Goal: Task Accomplishment & Management: Manage account settings

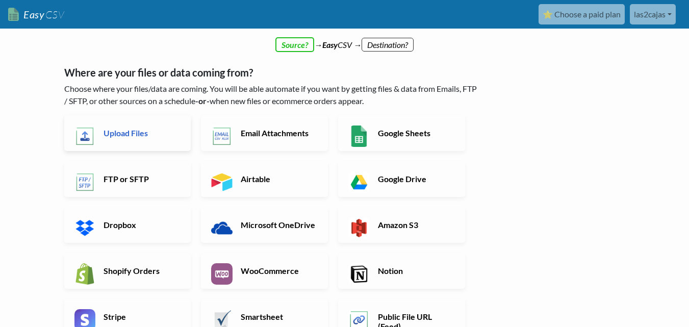
click at [108, 134] on h6 "Upload Files" at bounding box center [141, 133] width 80 height 10
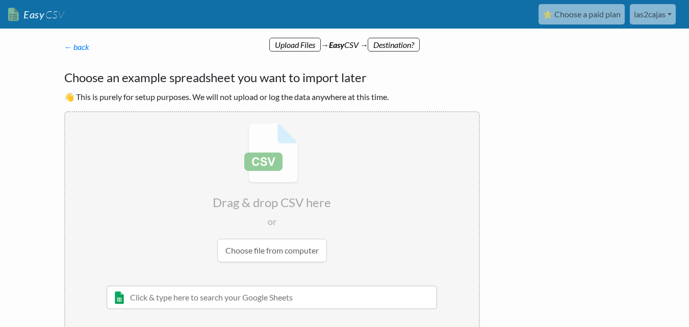
scroll to position [51, 0]
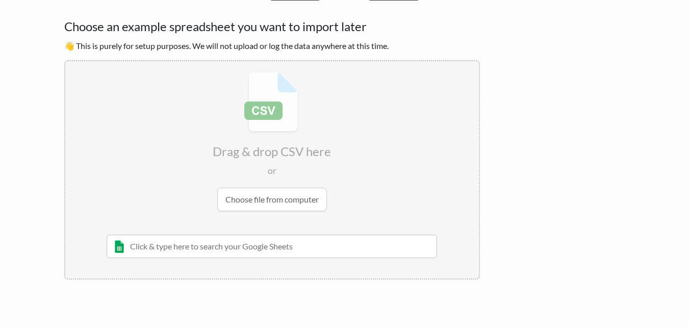
click at [263, 198] on input "file" at bounding box center [271, 141] width 413 height 161
click at [285, 200] on input "file" at bounding box center [271, 141] width 413 height 161
click at [290, 204] on input "file" at bounding box center [271, 141] width 413 height 161
type input "C:\fakepath\Meta-G100-Main-Campaign-Monthly-Jul1-Jul6-2025.csv"
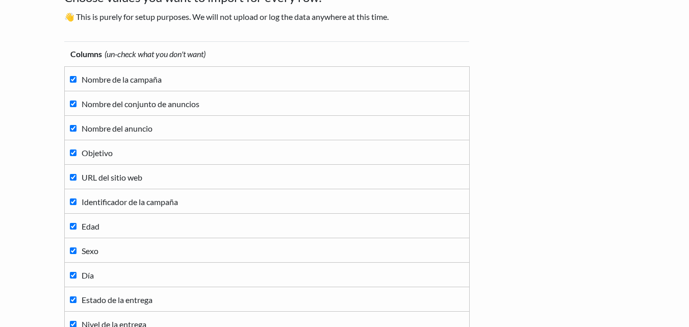
scroll to position [0, 0]
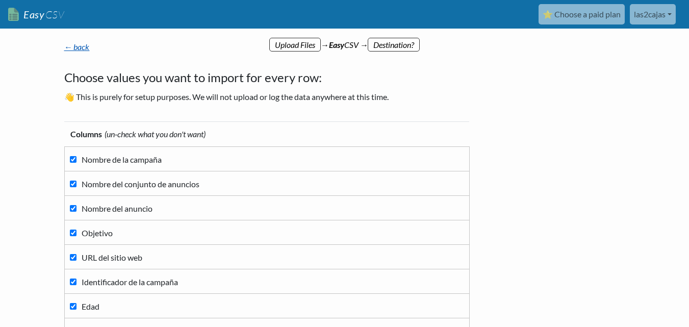
click at [87, 46] on link "← back" at bounding box center [76, 47] width 25 height 10
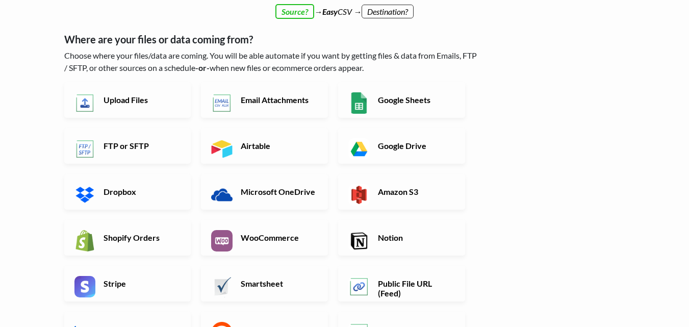
scroll to position [51, 0]
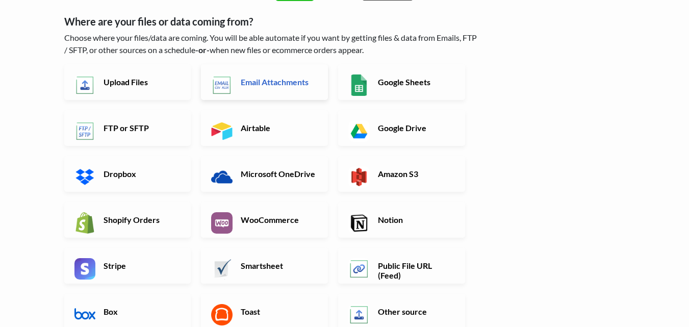
click at [256, 79] on h6 "Email Attachments" at bounding box center [278, 82] width 80 height 10
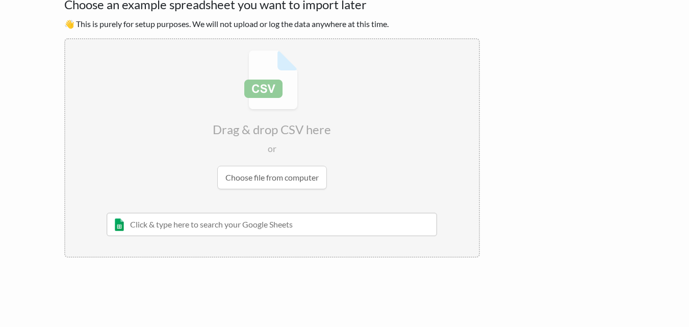
scroll to position [78, 0]
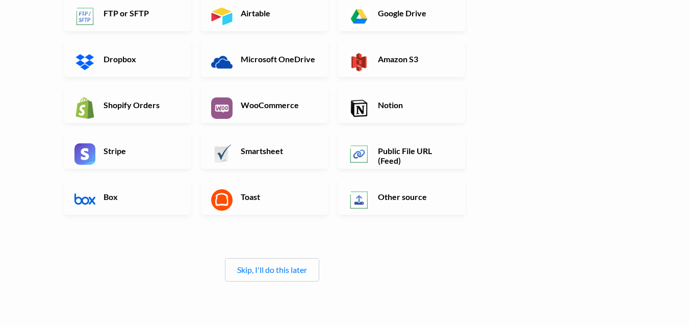
scroll to position [228, 0]
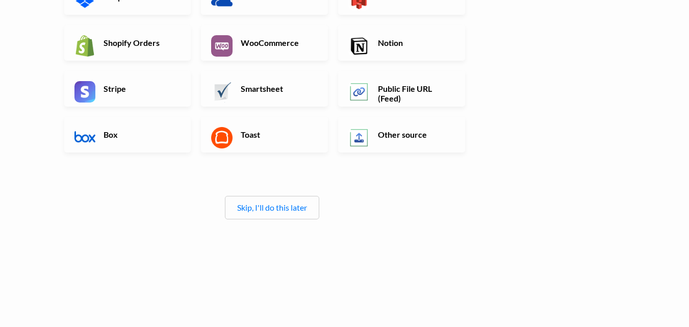
click at [273, 213] on div "Skip, I'll do this later" at bounding box center [272, 207] width 94 height 23
click at [284, 209] on link "Skip, I'll do this later" at bounding box center [272, 207] width 70 height 10
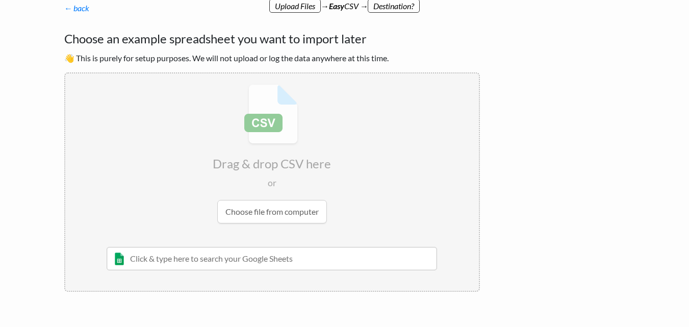
scroll to position [0, 0]
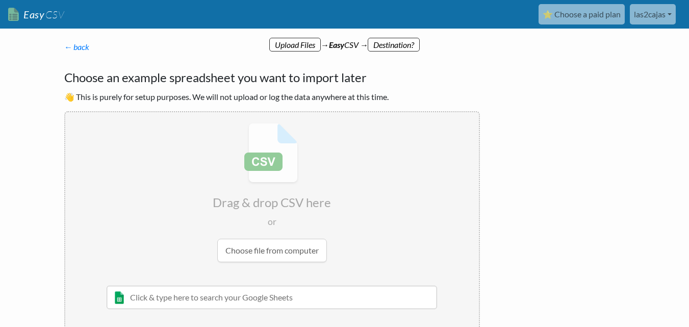
click at [254, 238] on input "file" at bounding box center [271, 192] width 413 height 161
click at [276, 164] on input "file" at bounding box center [271, 192] width 413 height 161
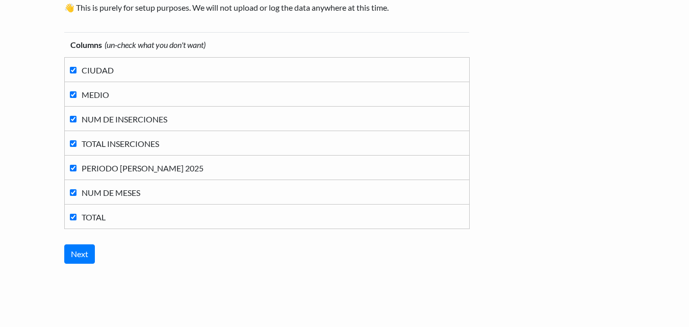
scroll to position [111, 0]
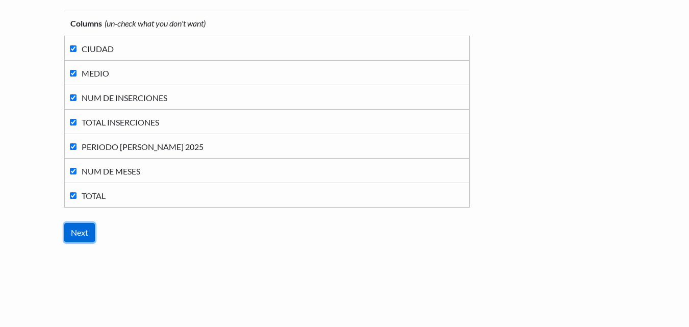
click at [78, 236] on input "Next" at bounding box center [79, 232] width 31 height 19
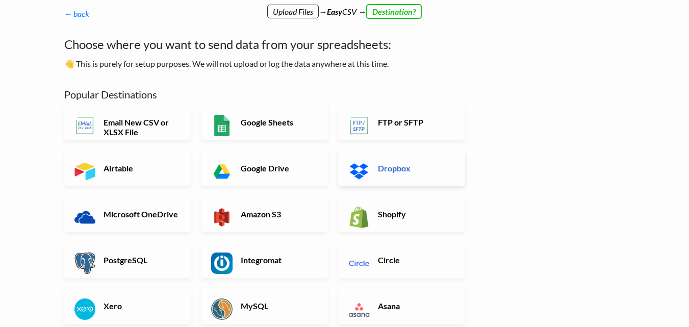
scroll to position [51, 0]
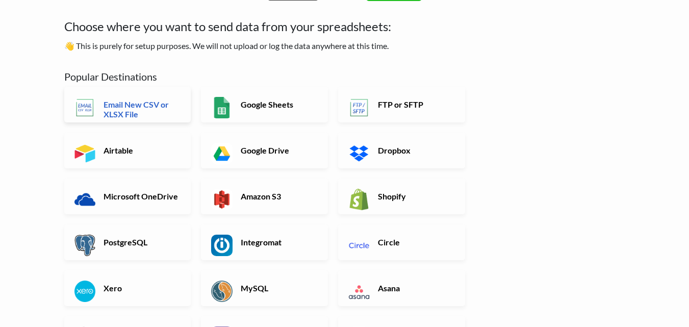
click at [130, 111] on h6 "Email New CSV or XLSX File" at bounding box center [141, 108] width 80 height 19
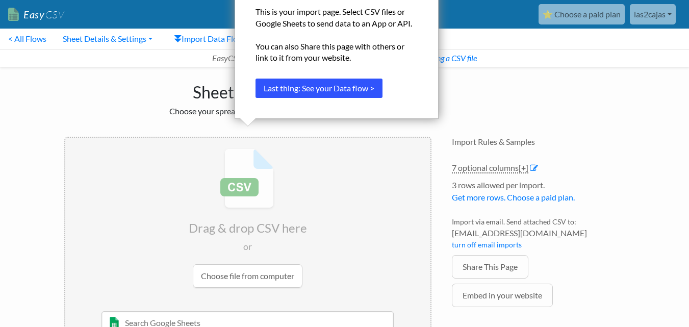
click at [361, 89] on button "Last thing: See your Data flow >" at bounding box center [318, 88] width 127 height 19
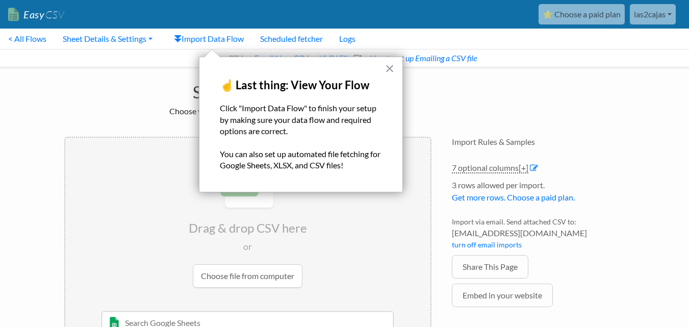
click at [388, 67] on button "×" at bounding box center [390, 68] width 10 height 16
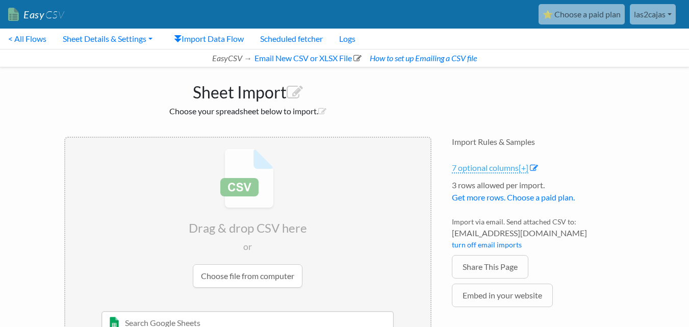
click at [524, 168] on span "[+]" at bounding box center [523, 168] width 10 height 10
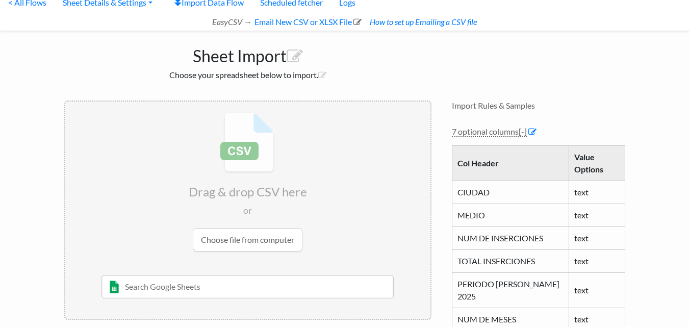
scroll to position [102, 0]
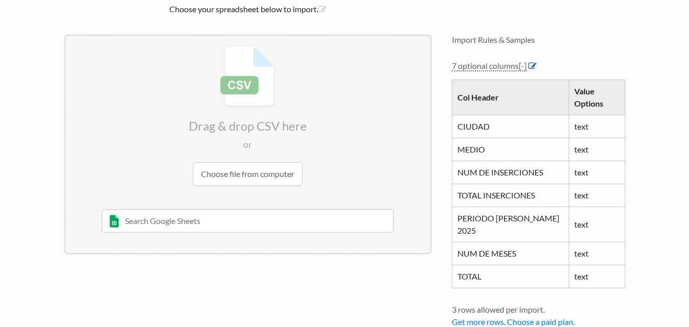
click at [533, 65] on icon at bounding box center [532, 66] width 8 height 8
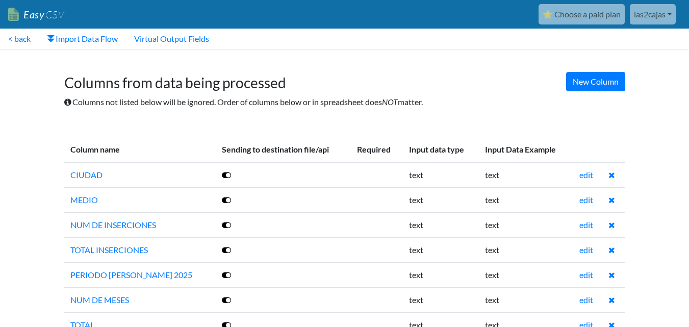
scroll to position [29, 0]
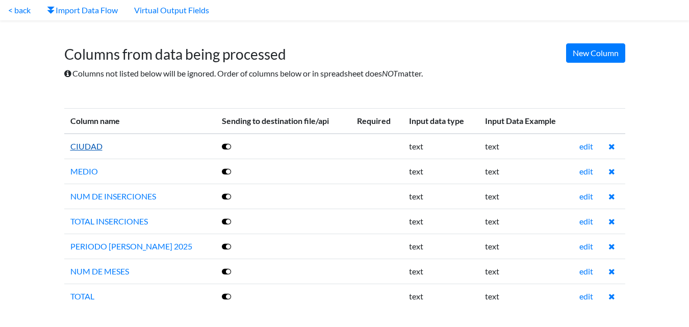
click at [87, 144] on link "CIUDAD" at bounding box center [86, 146] width 32 height 10
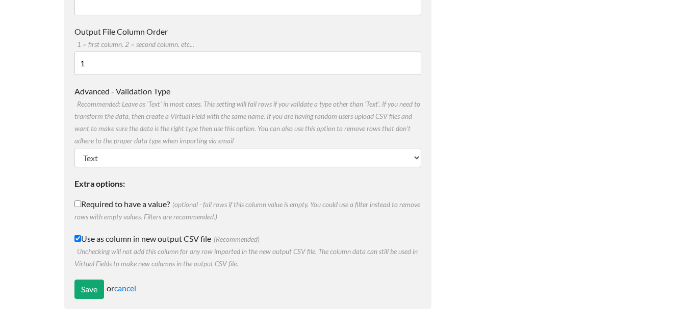
scroll to position [192, 0]
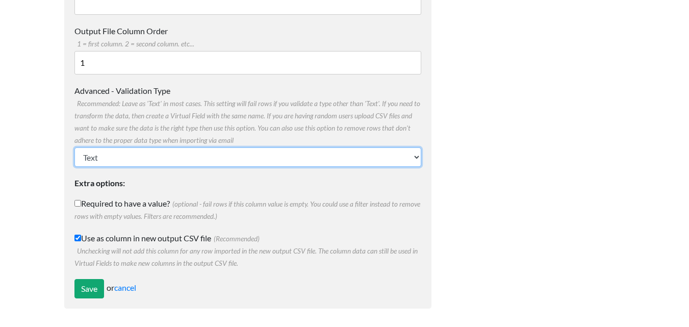
click at [225, 163] on select "Text Number (no decimals) Number (allow decimals) Date (mm/dd/yyyy) Date (dd/mm…" at bounding box center [247, 156] width 347 height 19
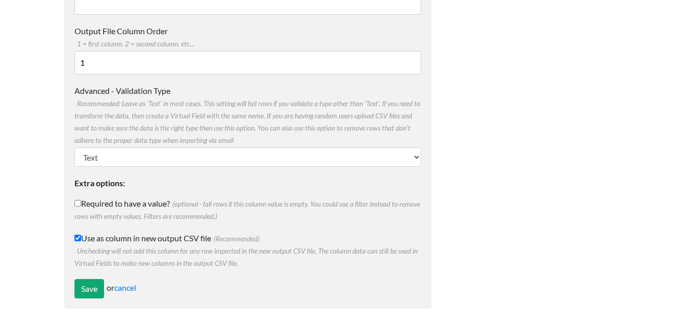
click at [492, 191] on div at bounding box center [539, 88] width 194 height 462
click at [134, 289] on link "cancel" at bounding box center [125, 287] width 22 height 10
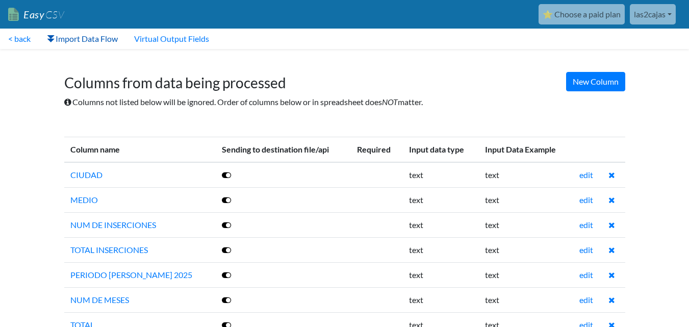
click at [92, 42] on link "Import Data Flow" at bounding box center [82, 39] width 87 height 20
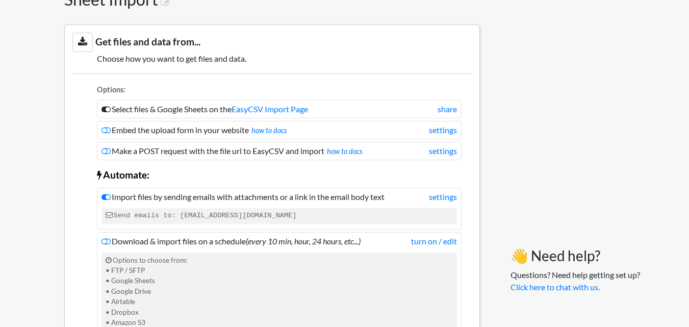
scroll to position [102, 0]
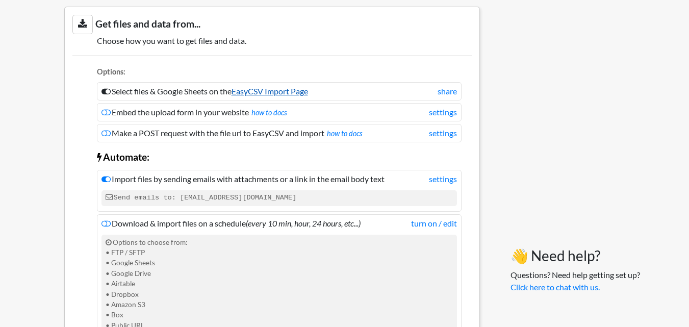
click at [285, 93] on link "EasyCSV Import Page" at bounding box center [269, 91] width 76 height 10
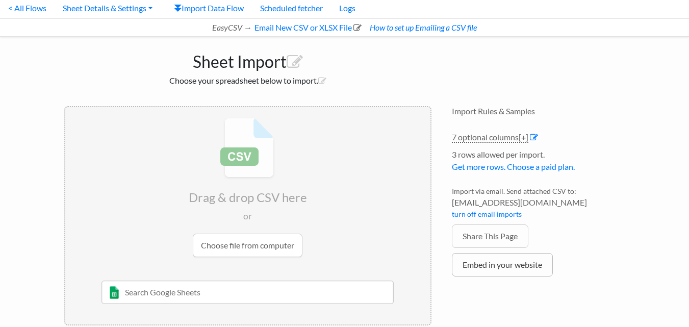
scroll to position [47, 0]
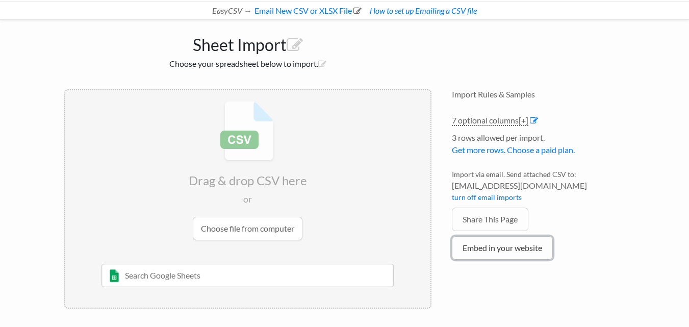
click at [499, 253] on link "Embed in your website" at bounding box center [502, 247] width 101 height 23
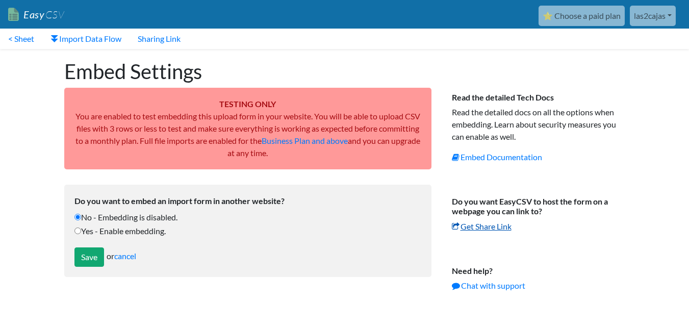
click at [489, 225] on link "Get Share Link" at bounding box center [482, 226] width 60 height 10
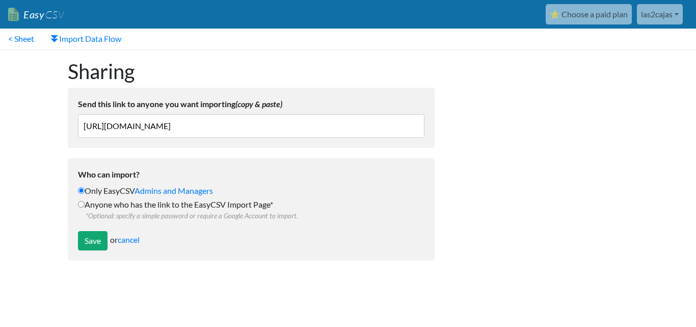
click at [82, 204] on input "Anyone who has the link to the EasyCSV Import Page* *Optional: specify a simple…" at bounding box center [81, 204] width 7 height 7
radio input "true"
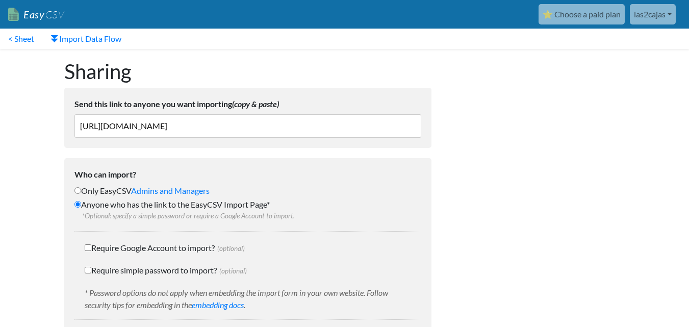
scroll to position [51, 0]
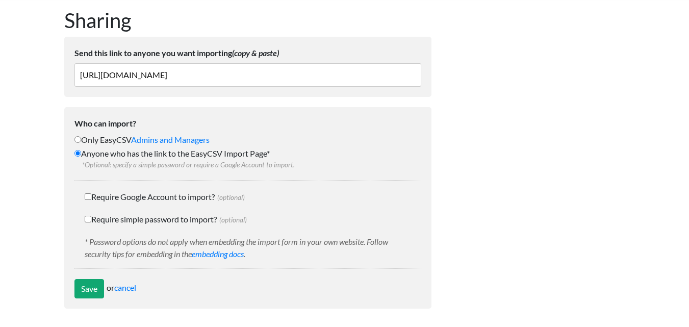
click at [88, 198] on input "Require Google Account to import? (optional)" at bounding box center [88, 196] width 7 height 7
checkbox input "true"
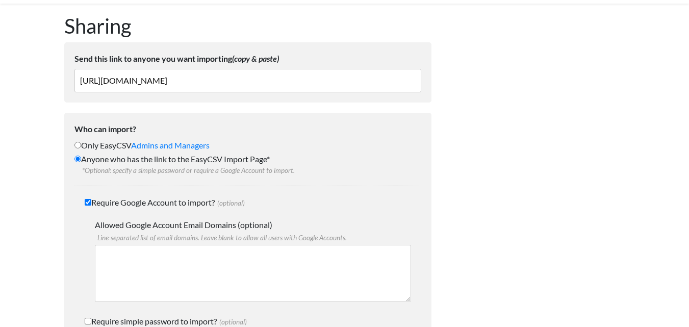
scroll to position [147, 0]
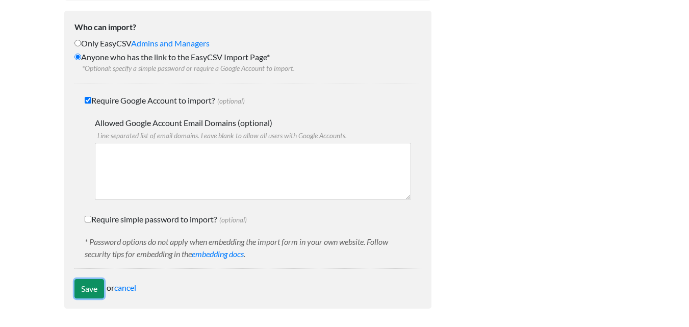
click at [82, 293] on input "Save" at bounding box center [89, 288] width 30 height 19
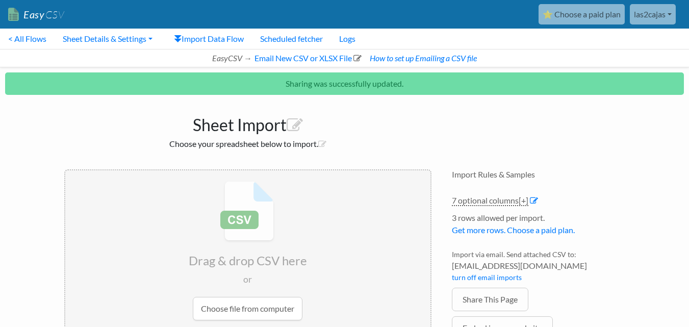
scroll to position [80, 0]
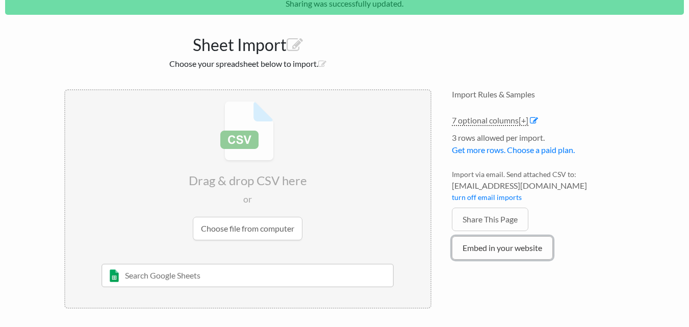
click at [499, 251] on link "Embed in your website" at bounding box center [502, 247] width 101 height 23
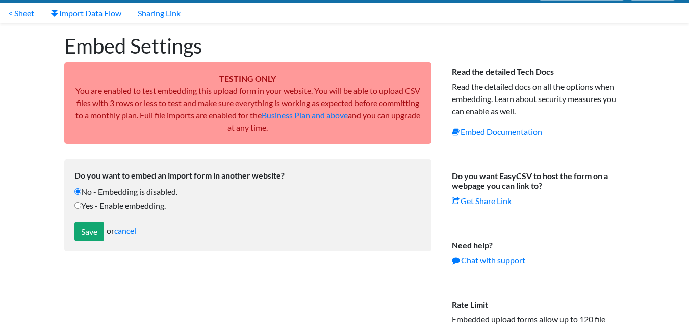
scroll to position [51, 0]
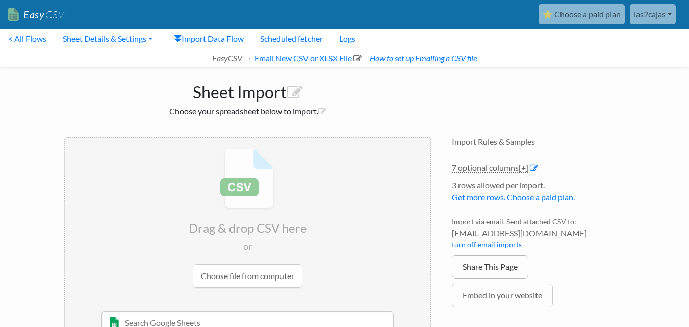
scroll to position [47, 0]
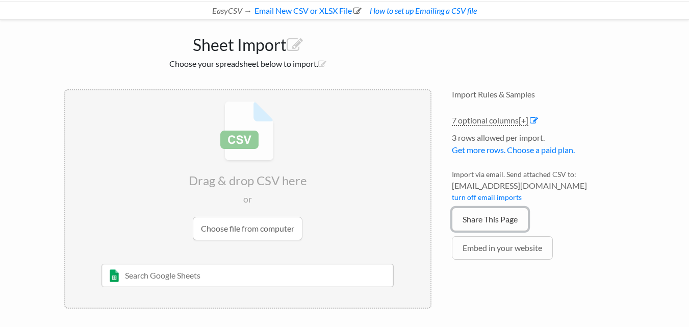
click at [494, 221] on link "Share This Page" at bounding box center [490, 218] width 76 height 23
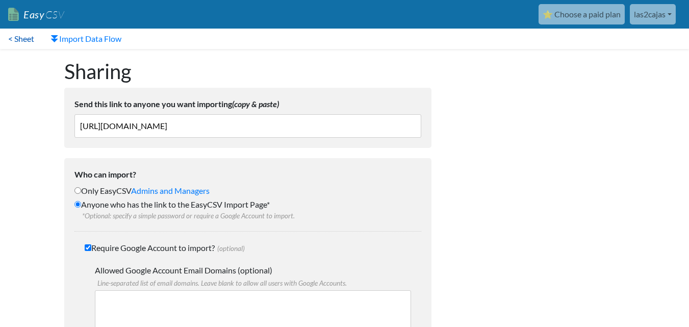
click at [20, 38] on link "< Sheet" at bounding box center [21, 39] width 42 height 20
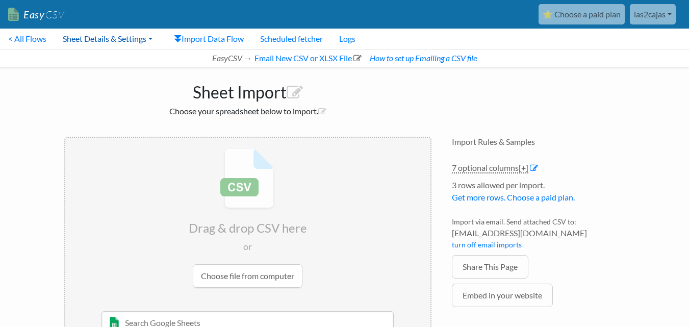
click at [83, 38] on link "Sheet Details & Settings" at bounding box center [108, 39] width 106 height 20
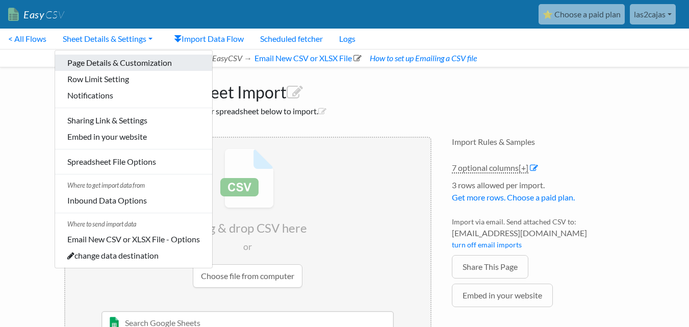
click at [154, 64] on link "Page Details & Customization" at bounding box center [133, 63] width 157 height 16
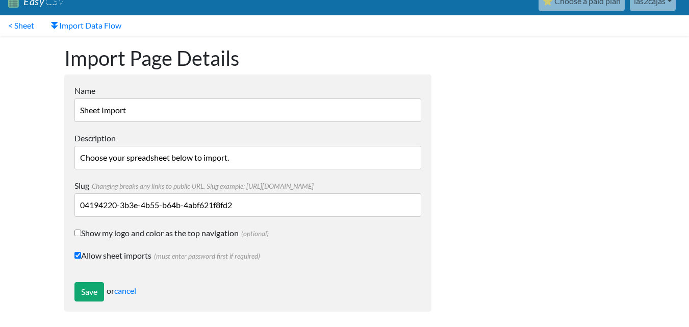
scroll to position [16, 0]
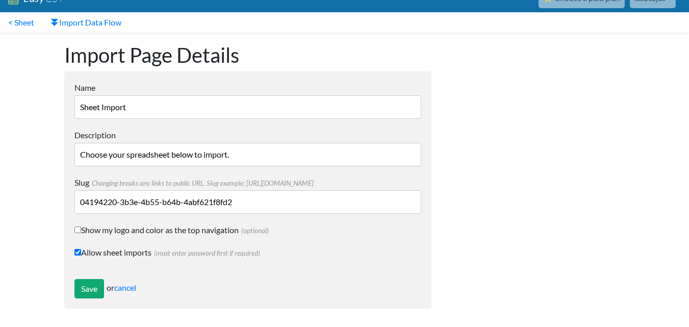
click at [77, 231] on input "Show my logo and color as the top navigation (optional)" at bounding box center [77, 229] width 7 height 7
checkbox input "true"
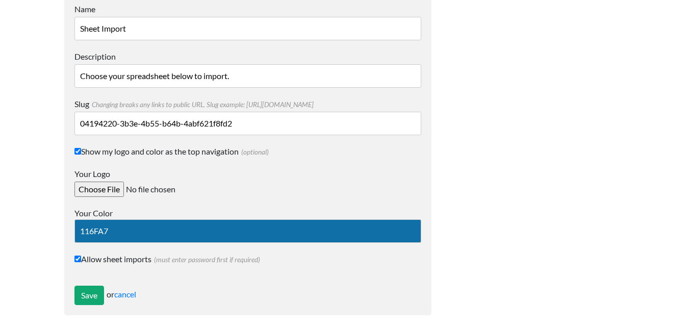
scroll to position [0, 0]
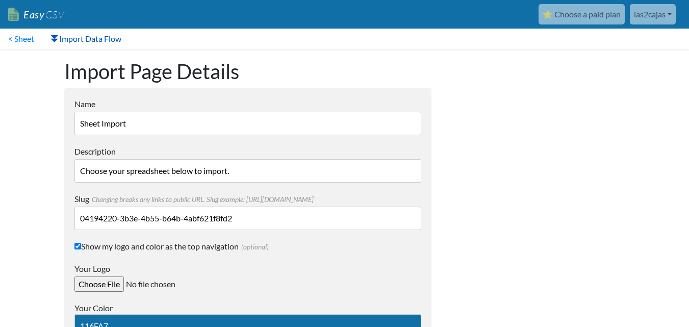
click at [77, 38] on link "Import Data Flow" at bounding box center [85, 39] width 87 height 20
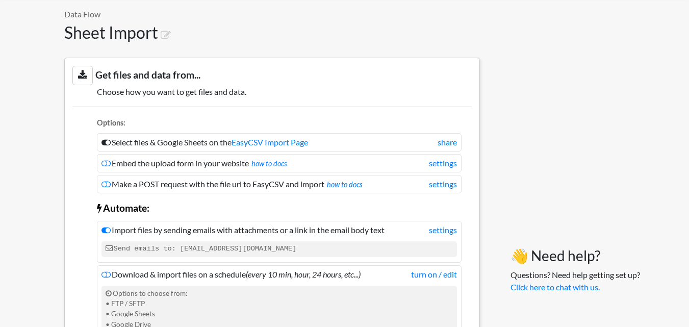
scroll to position [102, 0]
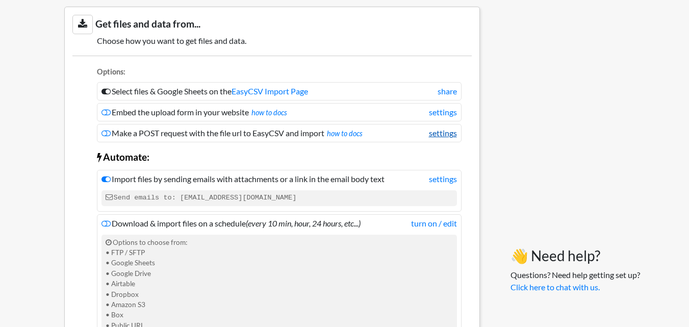
click at [431, 134] on link "settings" at bounding box center [443, 133] width 28 height 12
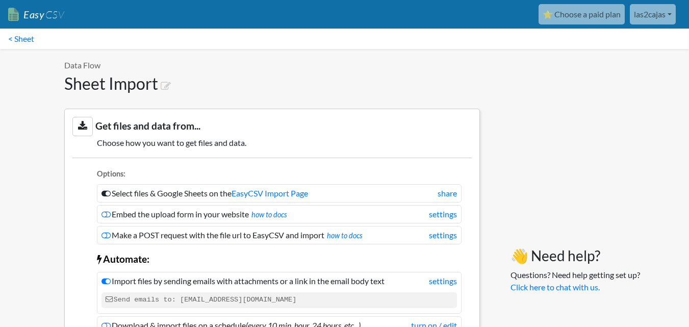
scroll to position [102, 0]
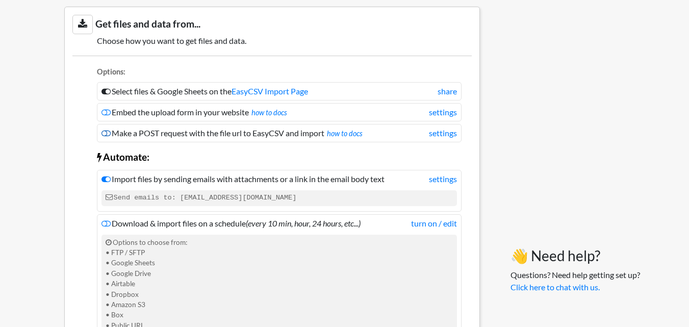
click at [108, 132] on icon at bounding box center [105, 133] width 9 height 8
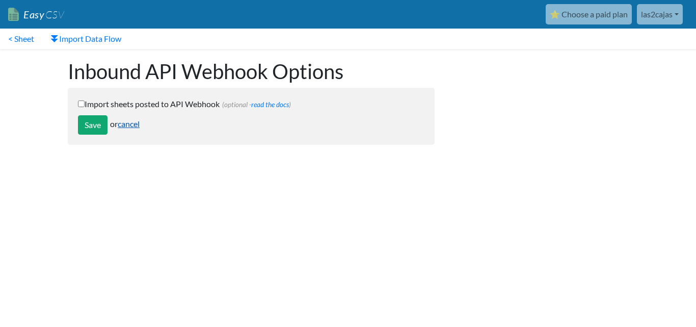
click at [127, 125] on link "cancel" at bounding box center [129, 124] width 22 height 10
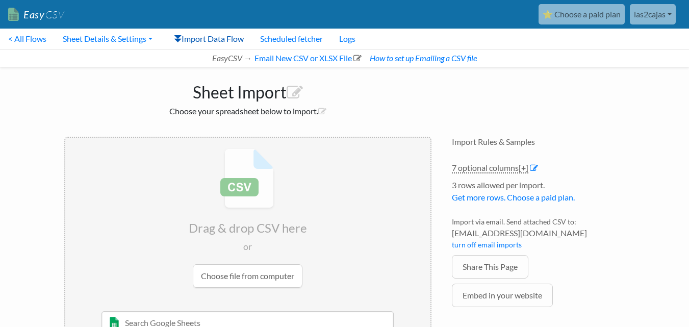
click at [191, 35] on link "Import Data Flow" at bounding box center [209, 39] width 86 height 20
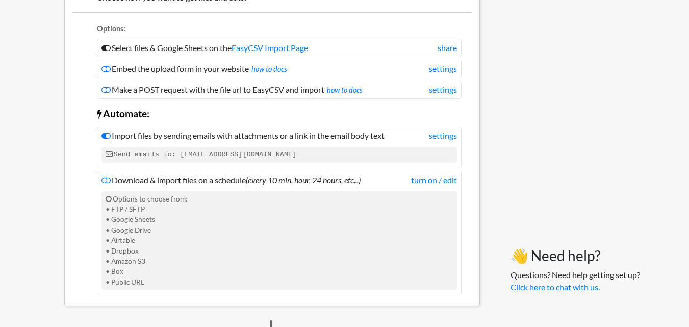
scroll to position [153, 0]
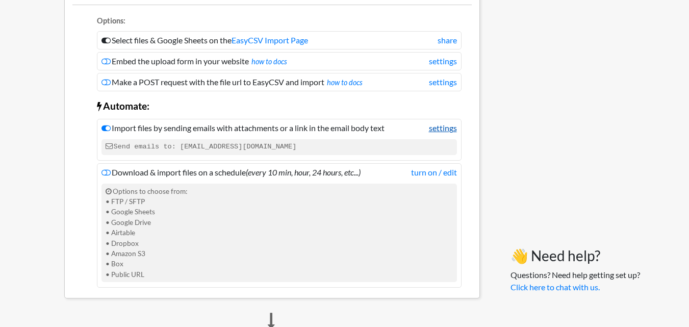
click at [446, 131] on link "settings" at bounding box center [443, 128] width 28 height 12
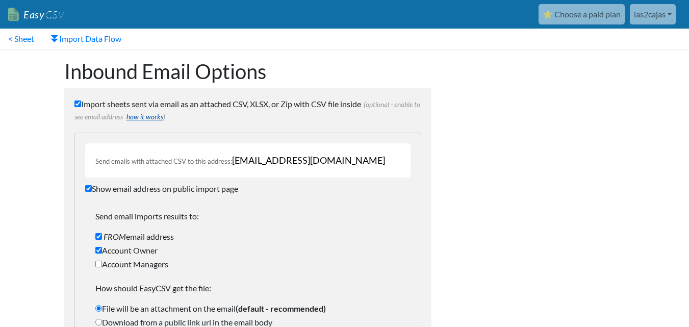
click at [153, 113] on link "how it works" at bounding box center [144, 117] width 37 height 8
click at [151, 114] on link "how it works" at bounding box center [144, 117] width 37 height 8
click at [22, 41] on link "< Sheet" at bounding box center [21, 39] width 42 height 20
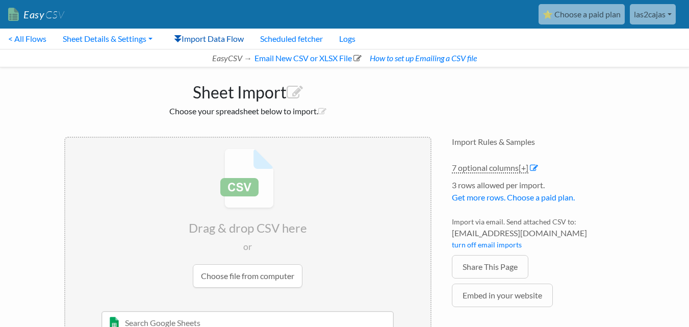
click at [223, 39] on link "Import Data Flow" at bounding box center [209, 39] width 86 height 20
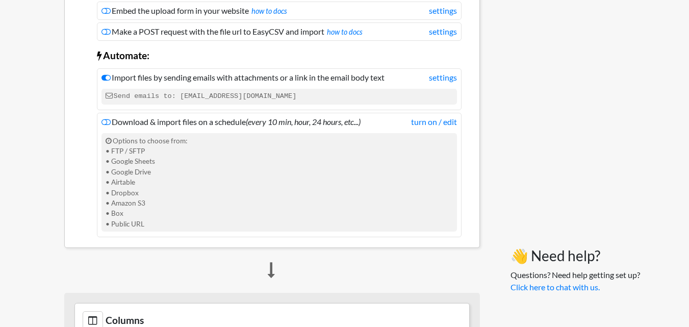
scroll to position [204, 0]
click at [107, 78] on icon at bounding box center [105, 77] width 9 height 8
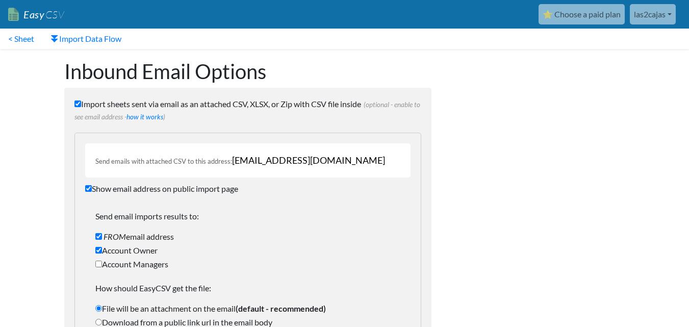
click at [76, 103] on input "Import sheets sent via email as an attached CSV, XLSX, or Zip with CSV file ins…" at bounding box center [77, 103] width 7 height 7
checkbox input "false"
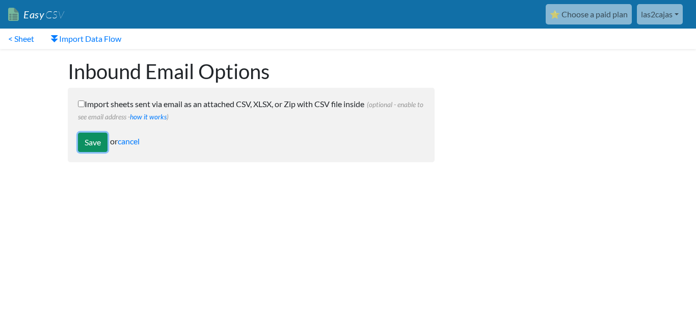
click at [93, 139] on input "Save" at bounding box center [93, 142] width 30 height 19
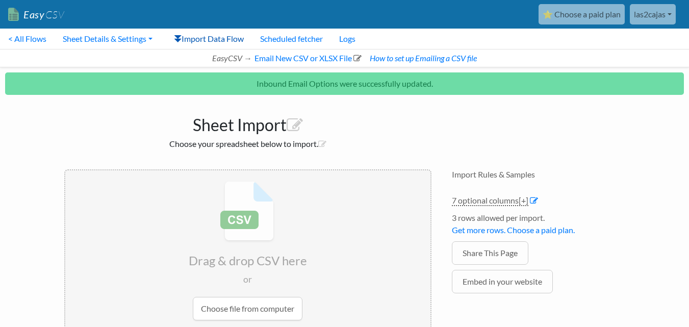
click at [198, 37] on link "Import Data Flow" at bounding box center [209, 39] width 86 height 20
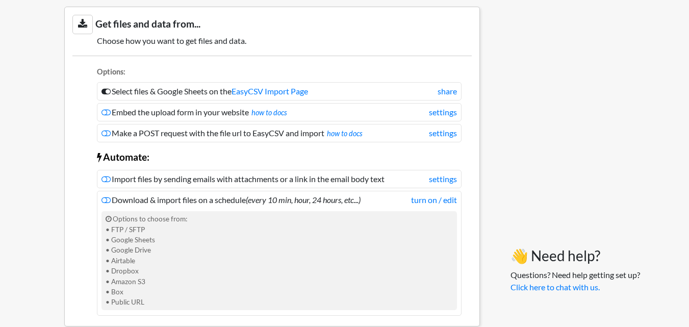
scroll to position [153, 0]
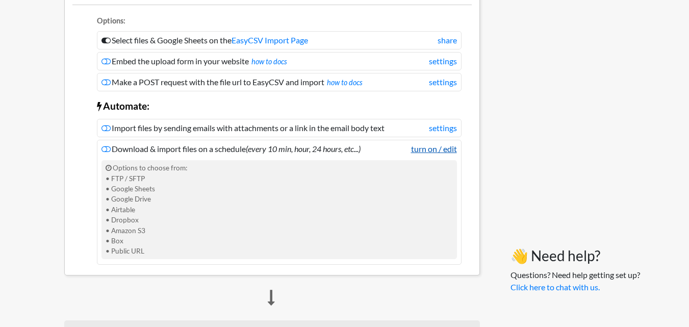
click at [434, 151] on link "turn on / edit" at bounding box center [434, 149] width 46 height 12
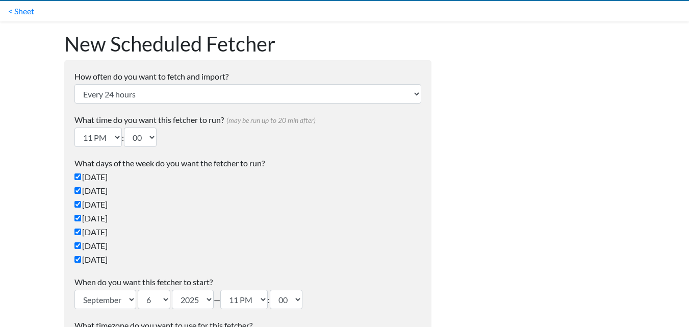
scroll to position [51, 0]
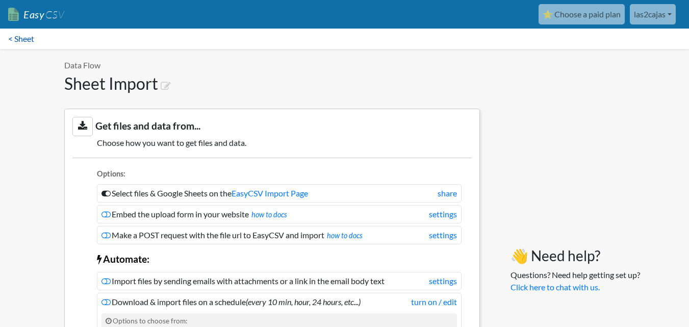
click at [23, 38] on link "< Sheet" at bounding box center [21, 39] width 42 height 20
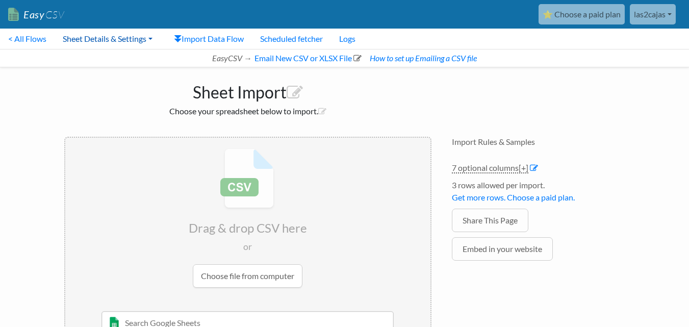
click at [93, 42] on link "Sheet Details & Settings" at bounding box center [108, 39] width 106 height 20
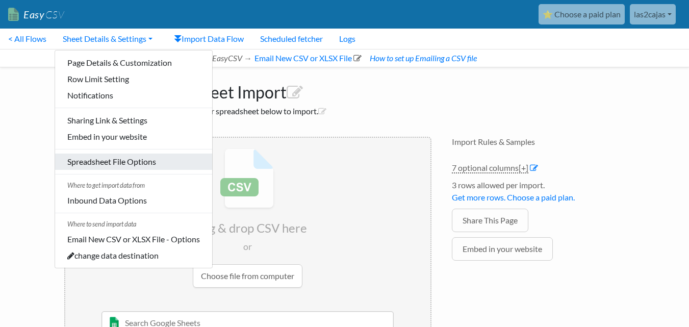
drag, startPoint x: 120, startPoint y: 164, endPoint x: 134, endPoint y: 166, distance: 14.4
click at [120, 163] on link "Spreadsheet File Options" at bounding box center [133, 161] width 157 height 16
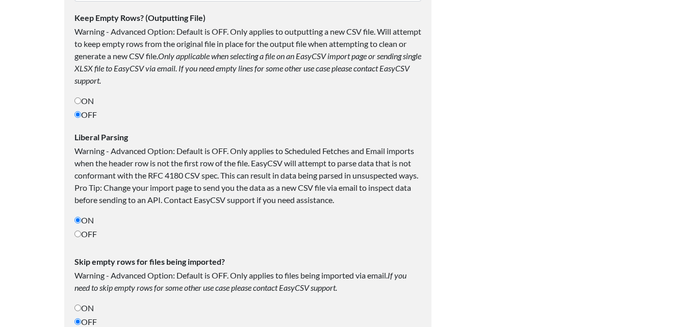
scroll to position [408, 0]
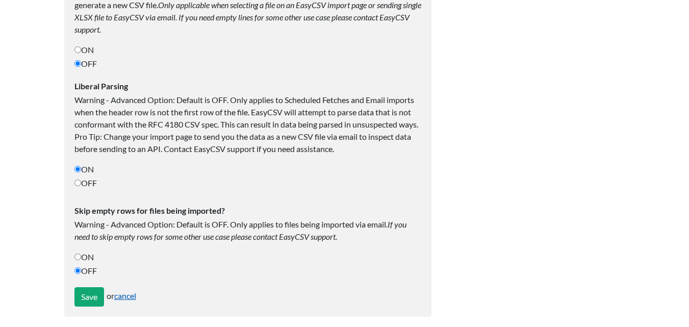
click at [130, 295] on link "cancel" at bounding box center [125, 296] width 22 height 10
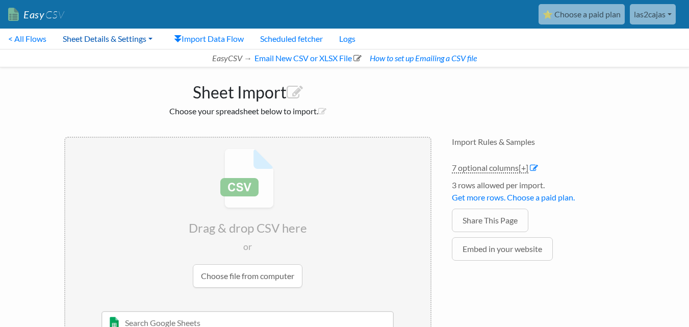
click at [102, 44] on link "Sheet Details & Settings" at bounding box center [108, 39] width 106 height 20
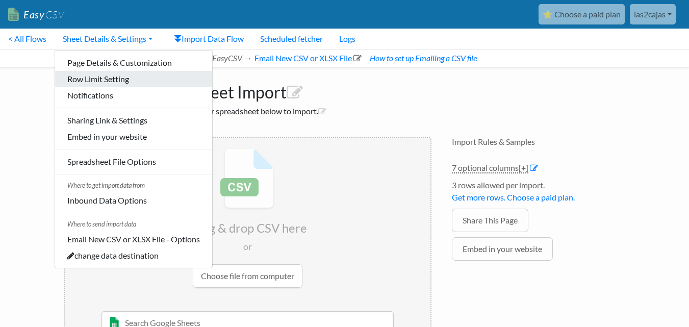
click at [129, 80] on link "Row Limit Setting" at bounding box center [133, 79] width 157 height 16
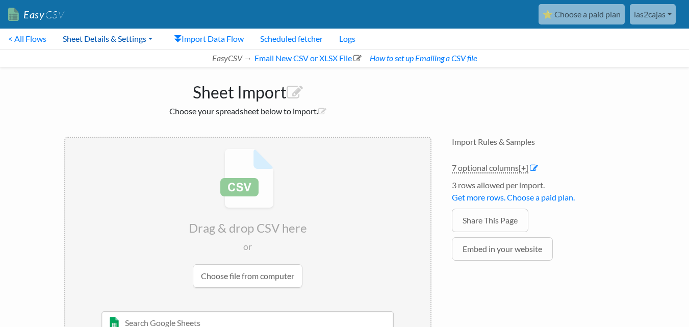
click at [95, 40] on link "Sheet Details & Settings" at bounding box center [108, 39] width 106 height 20
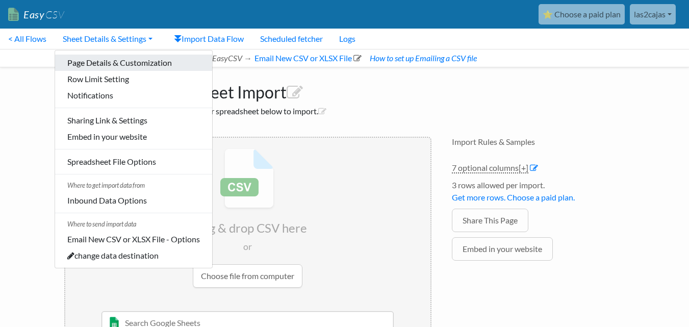
click at [120, 66] on link "Page Details & Customization" at bounding box center [133, 63] width 157 height 16
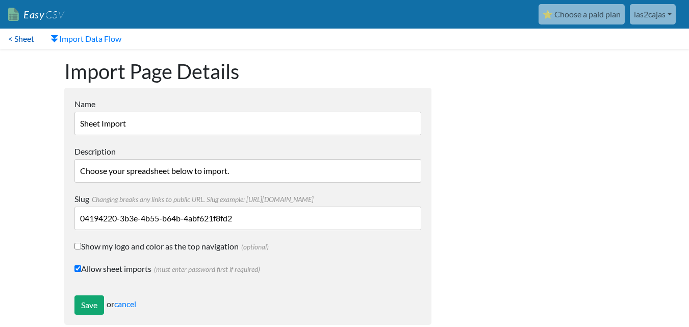
click at [29, 43] on link "< Sheet" at bounding box center [21, 39] width 42 height 20
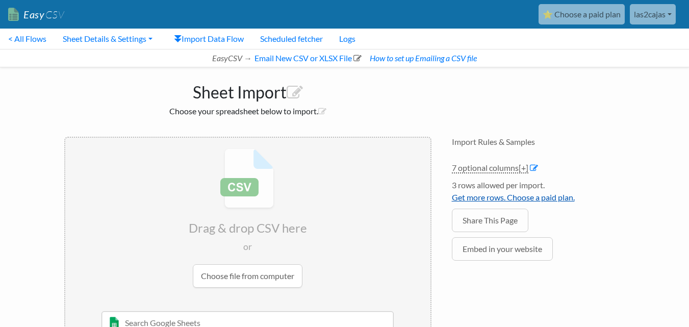
click at [555, 201] on link "Get more rows. Choose a paid plan." at bounding box center [513, 197] width 123 height 10
click at [23, 40] on link "< All Flows" at bounding box center [27, 39] width 55 height 20
drag, startPoint x: 482, startPoint y: 224, endPoint x: 247, endPoint y: 210, distance: 235.5
click at [482, 225] on link "Share This Page" at bounding box center [490, 220] width 76 height 23
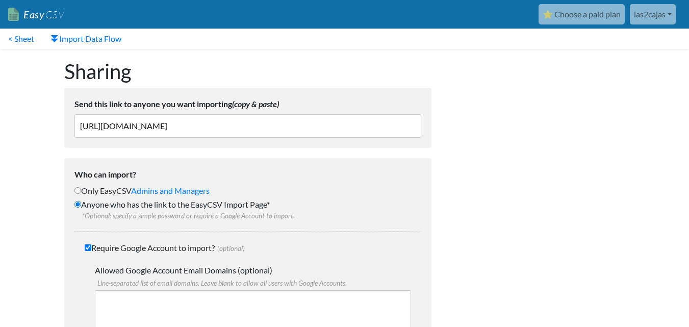
drag, startPoint x: 378, startPoint y: 127, endPoint x: 0, endPoint y: 160, distance: 379.2
click at [0, 153] on body "Easy CSV ⭐ Choose a paid plan las2cajas Las2cajas All Flows All CSV Generators …" at bounding box center [344, 233] width 689 height 466
click at [27, 37] on link "< Sheet" at bounding box center [21, 39] width 42 height 20
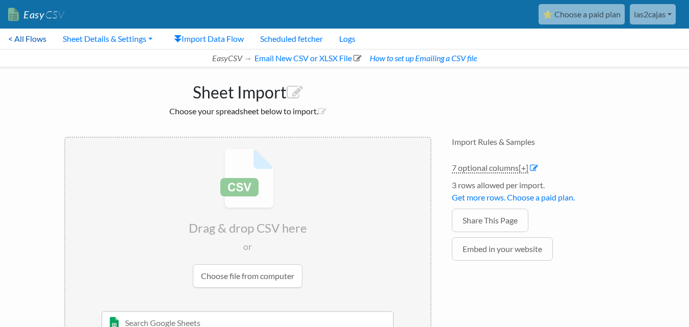
click at [27, 37] on link "< All Flows" at bounding box center [27, 39] width 55 height 20
click at [533, 169] on icon at bounding box center [534, 168] width 8 height 8
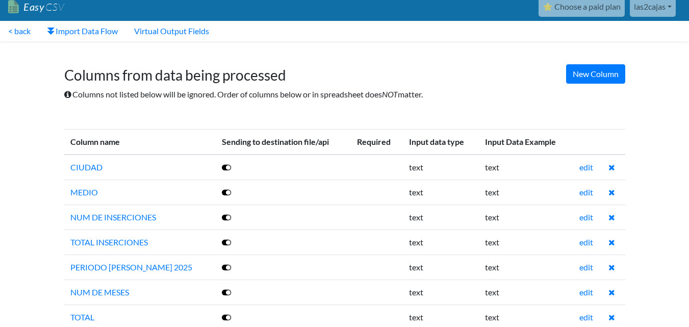
scroll to position [29, 0]
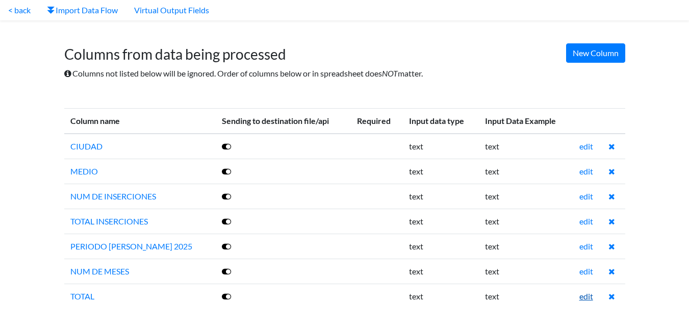
click at [584, 297] on link "edit" at bounding box center [586, 296] width 14 height 10
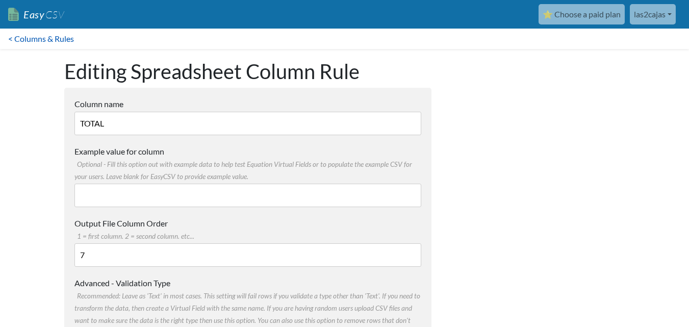
click at [57, 38] on link "< Columns & Rules" at bounding box center [41, 39] width 82 height 20
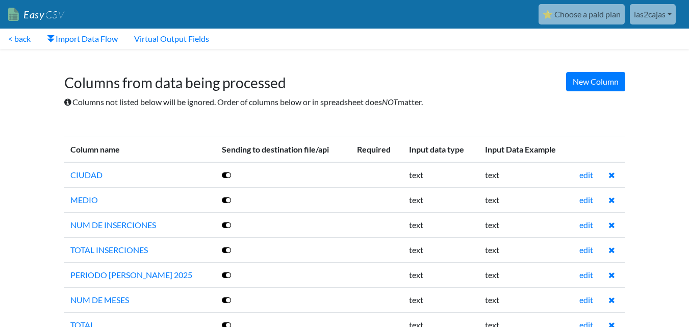
scroll to position [29, 0]
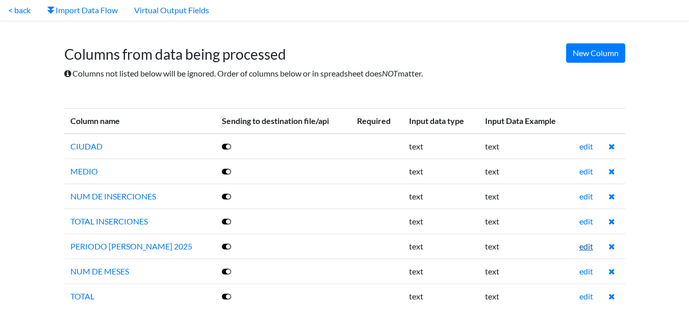
click at [586, 248] on link "edit" at bounding box center [586, 246] width 14 height 10
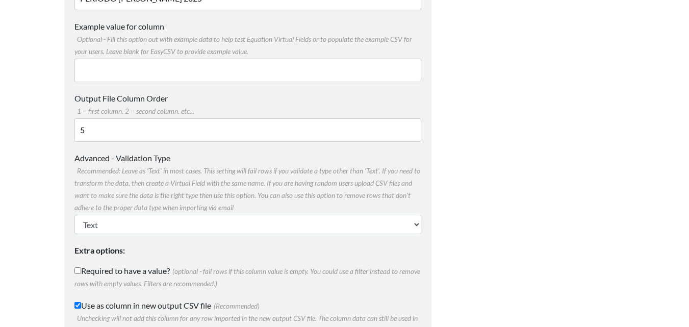
scroll to position [192, 0]
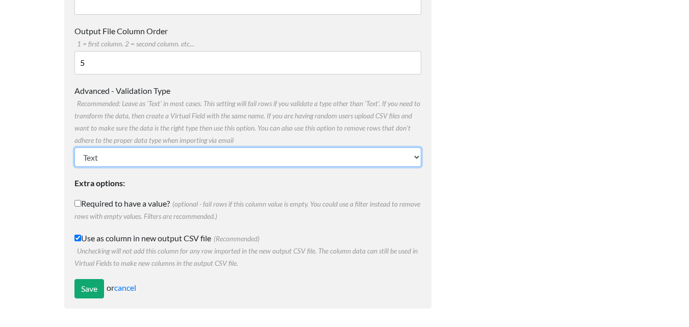
click at [116, 156] on select "Text Number (no decimals) Number (allow decimals) Date (mm/dd/yyyy) Date (dd/mm…" at bounding box center [247, 156] width 347 height 19
select select "date_mmddyyyy"
click at [74, 147] on select "Text Number (no decimals) Number (allow decimals) Date (mm/dd/yyyy) Date (dd/mm…" at bounding box center [247, 156] width 347 height 19
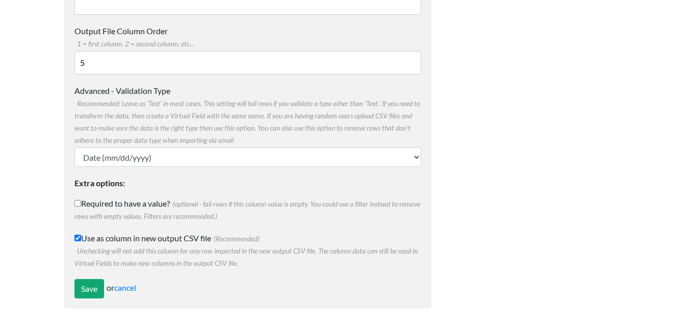
click at [527, 106] on div at bounding box center [539, 88] width 194 height 462
click at [89, 287] on input "Save" at bounding box center [89, 288] width 30 height 19
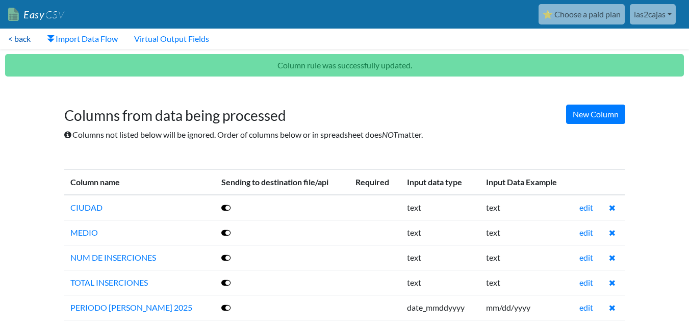
click at [18, 39] on link "< back" at bounding box center [19, 39] width 39 height 20
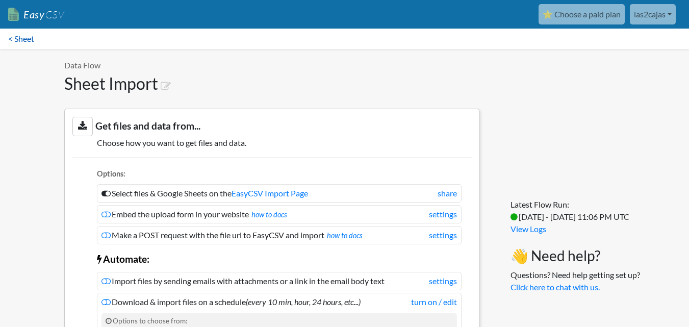
click at [26, 37] on link "< Sheet" at bounding box center [21, 39] width 42 height 20
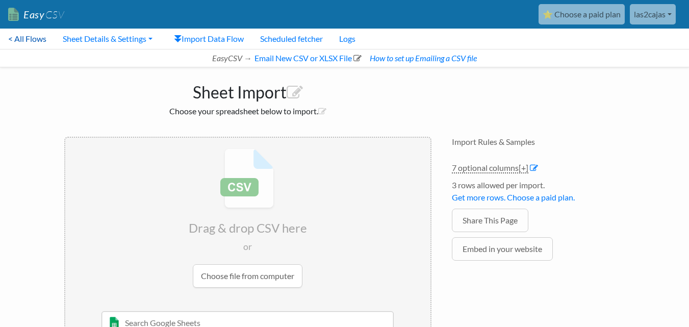
click at [23, 37] on link "< All Flows" at bounding box center [27, 39] width 55 height 20
click at [356, 38] on link "Logs" at bounding box center [347, 39] width 33 height 20
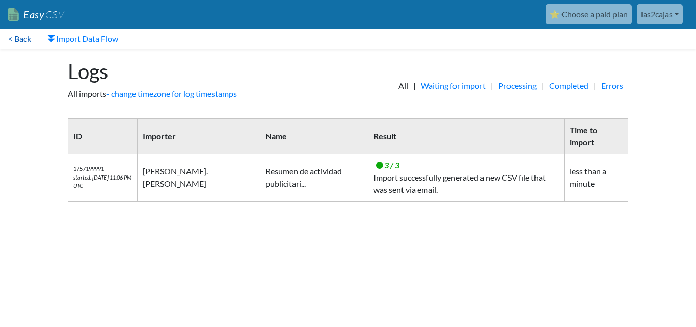
click at [27, 37] on link "< Back" at bounding box center [19, 39] width 39 height 20
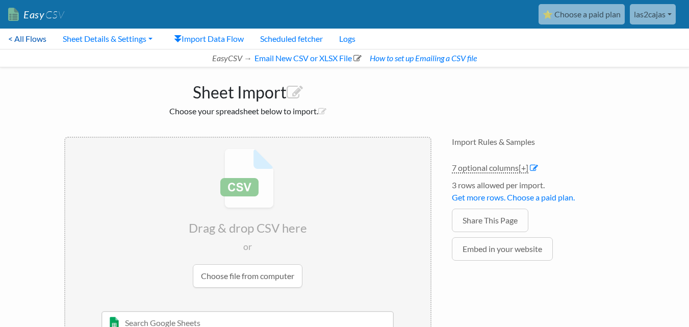
click at [25, 37] on link "< All Flows" at bounding box center [27, 39] width 55 height 20
click at [532, 168] on icon at bounding box center [534, 168] width 8 height 8
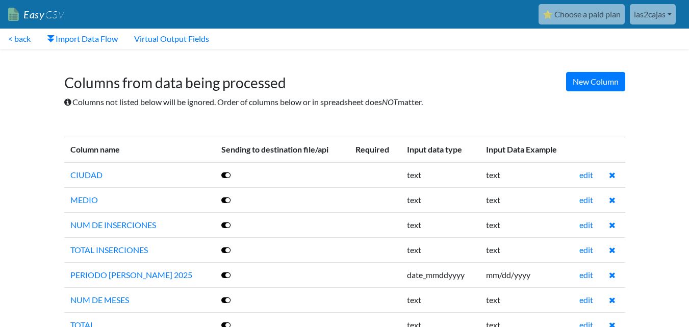
click at [586, 16] on link "⭐ Choose a paid plan" at bounding box center [581, 14] width 86 height 20
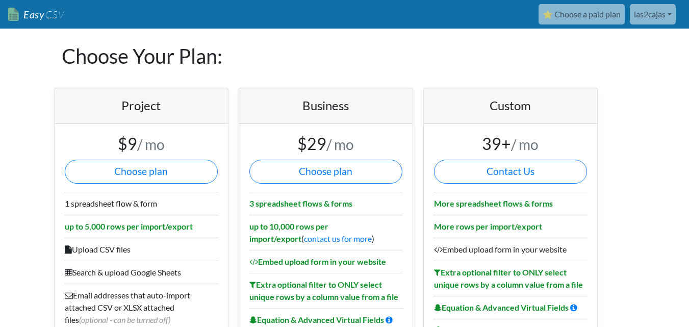
click at [28, 15] on link "Easy CSV" at bounding box center [36, 14] width 56 height 21
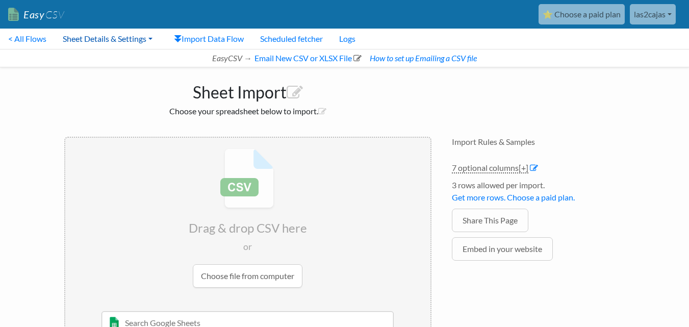
click at [117, 35] on link "Sheet Details & Settings" at bounding box center [108, 39] width 106 height 20
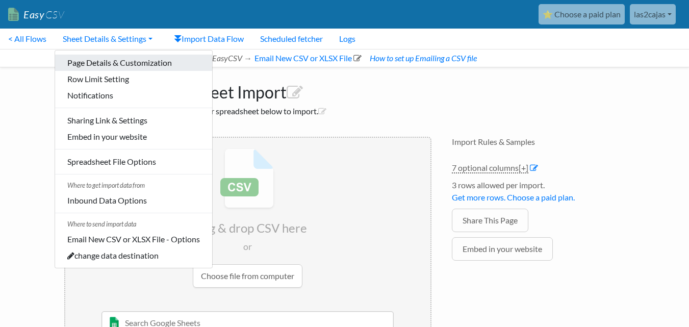
click at [148, 59] on link "Page Details & Customization" at bounding box center [133, 63] width 157 height 16
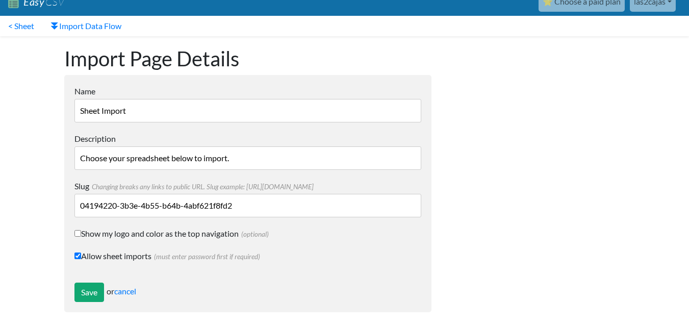
scroll to position [16, 0]
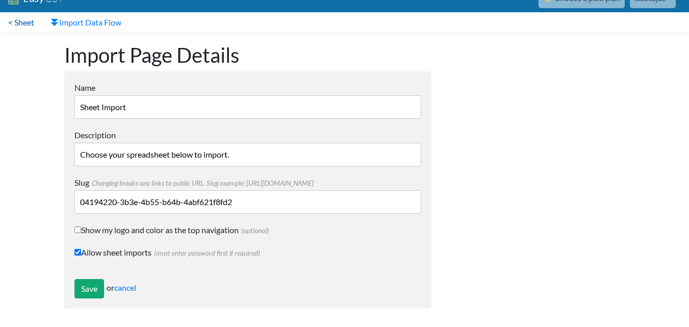
click at [20, 23] on link "< Sheet" at bounding box center [21, 22] width 42 height 20
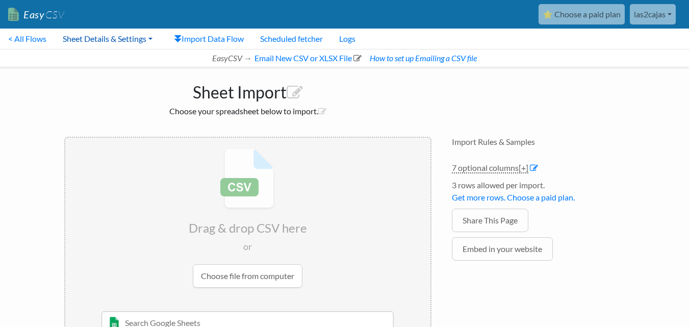
click at [90, 37] on link "Sheet Details & Settings" at bounding box center [108, 39] width 106 height 20
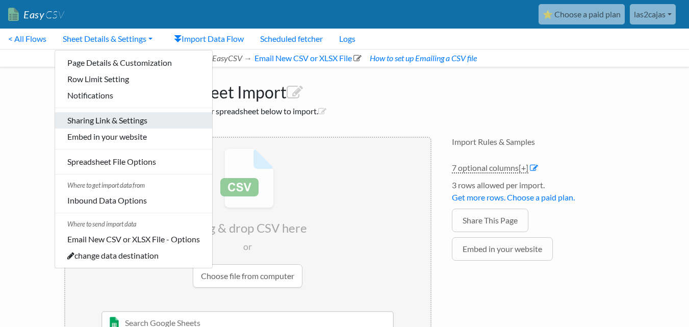
click at [88, 121] on link "Sharing Link & Settings" at bounding box center [133, 120] width 157 height 16
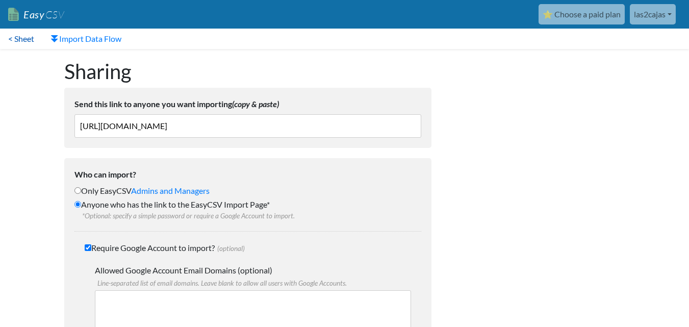
click at [12, 42] on link "< Sheet" at bounding box center [21, 39] width 42 height 20
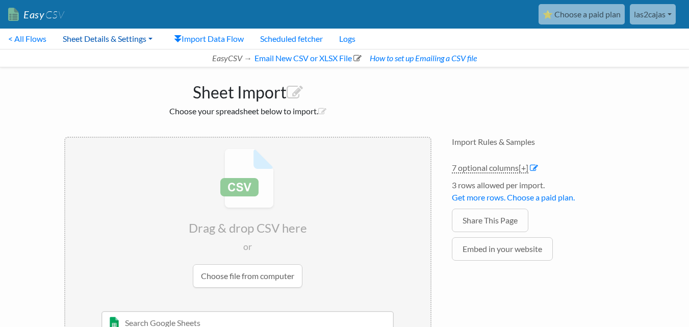
click at [95, 35] on link "Sheet Details & Settings" at bounding box center [108, 39] width 106 height 20
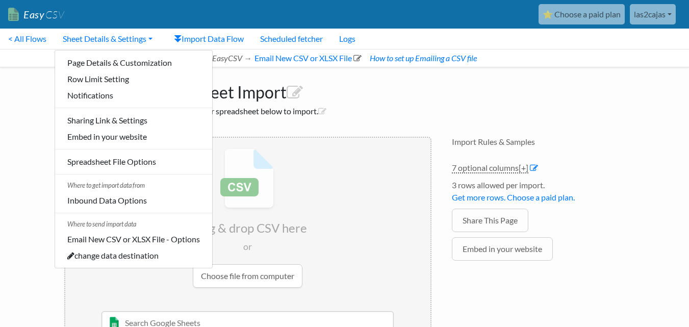
click at [585, 90] on div "Sheet Import Choose your spreadsheet below to import. Drag & drop CSV here or C…" at bounding box center [344, 216] width 581 height 299
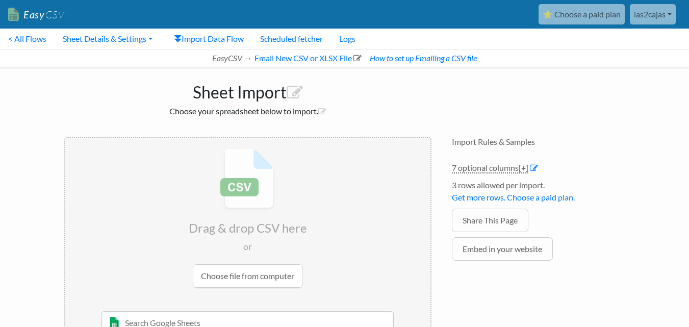
drag, startPoint x: 662, startPoint y: 49, endPoint x: 656, endPoint y: 51, distance: 6.3
click at [662, 50] on div "EasyCSV → Email New CSV or XLSX File How to set up Emailing a CSV file" at bounding box center [344, 58] width 689 height 18
click at [657, 18] on link "las2cajas" at bounding box center [653, 14] width 46 height 20
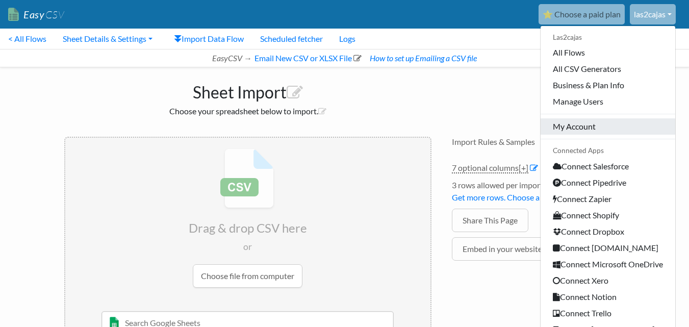
click at [589, 126] on link "My Account" at bounding box center [607, 126] width 135 height 16
